Goal: Task Accomplishment & Management: Manage account settings

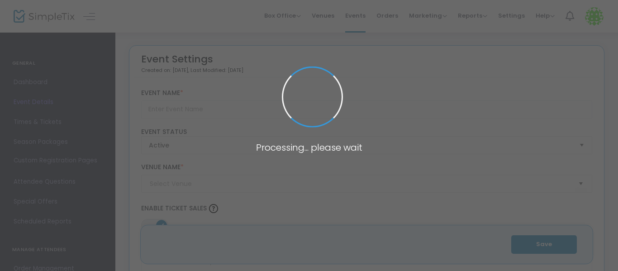
type input "Blithe Spirit"
type textarea "The New Deal Creative Arts Center is proud to present: [DATE][PERSON_NAME] Blit…"
type input "Buy Tickets"
type input "[GEOGRAPHIC_DATA]"
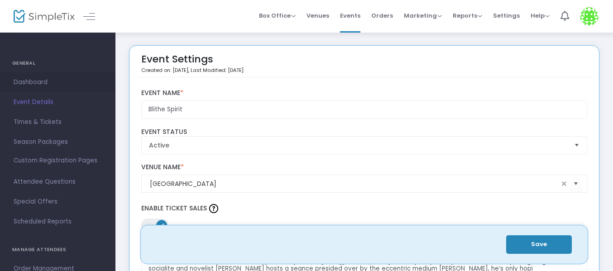
click at [50, 87] on span "Dashboard" at bounding box center [58, 82] width 88 height 12
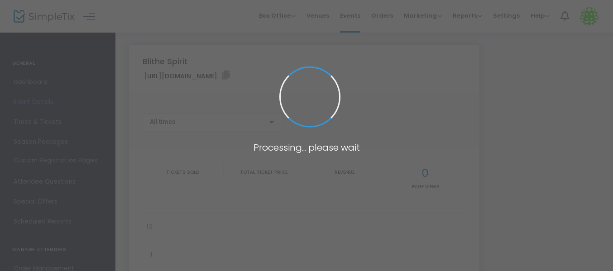
type input "[URL][DOMAIN_NAME]"
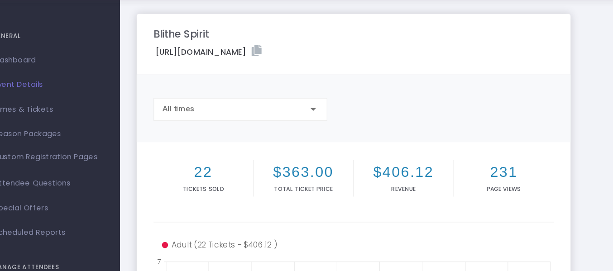
click at [496, 114] on div "Blithe Spirit [URL][DOMAIN_NAME] Copy All times 22 Tickets sold $363.00 Total T…" at bounding box center [363, 270] width 479 height 450
click at [356, 24] on span "Events" at bounding box center [350, 15] width 20 height 23
